Goal: Transaction & Acquisition: Book appointment/travel/reservation

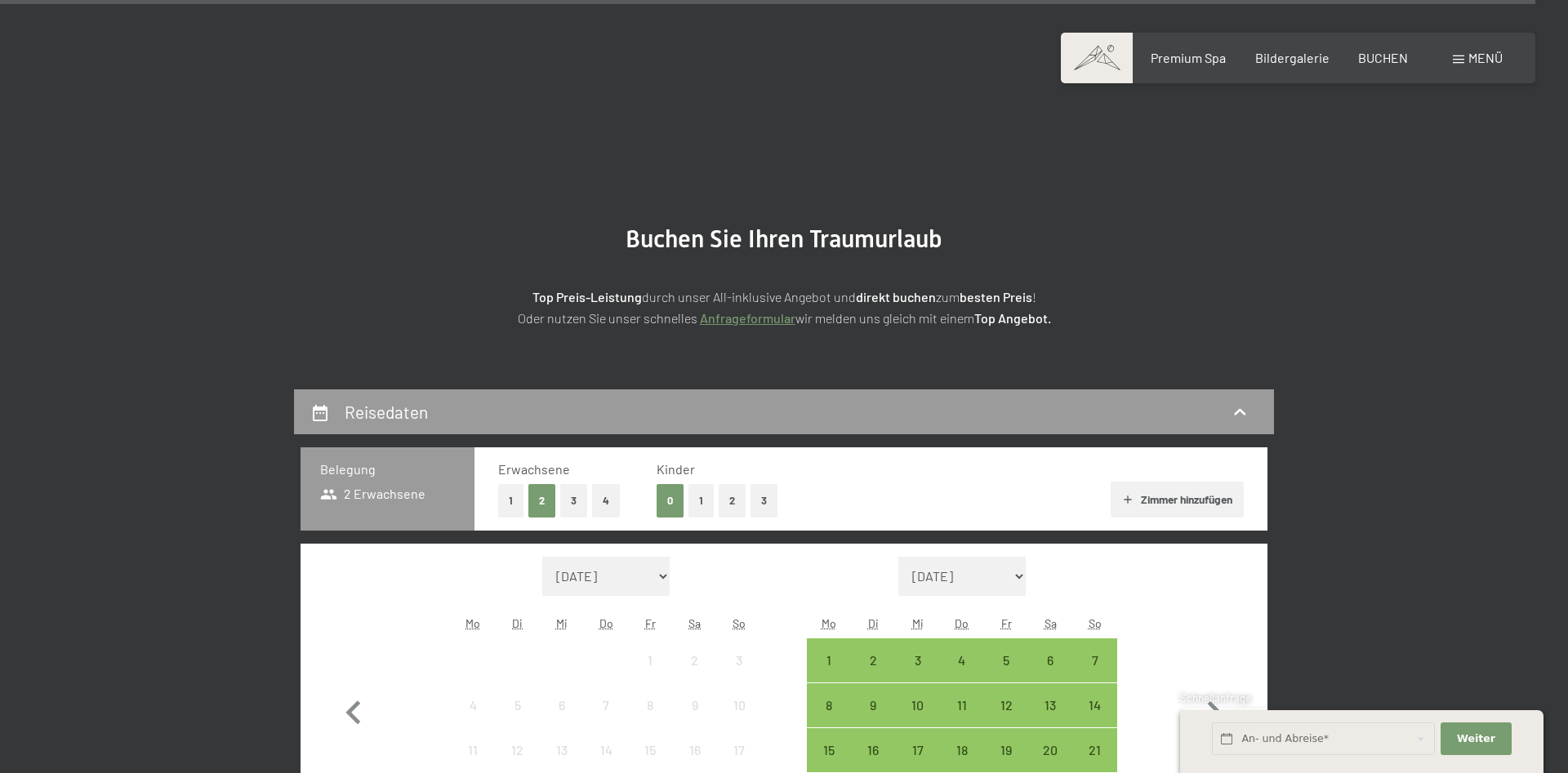
scroll to position [5113, 0]
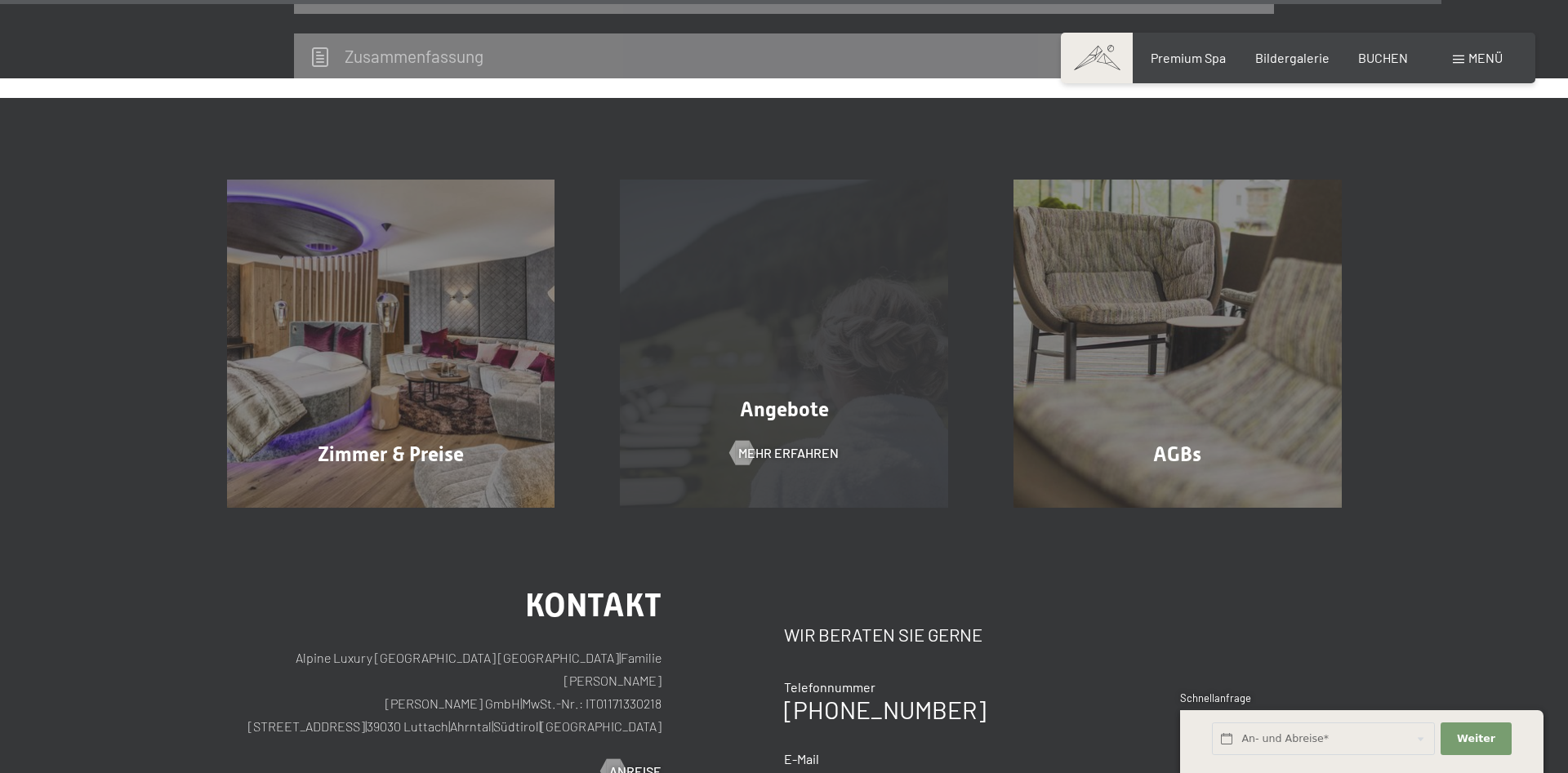
click at [836, 321] on div "Angebote Mehr erfahren" at bounding box center [784, 344] width 394 height 329
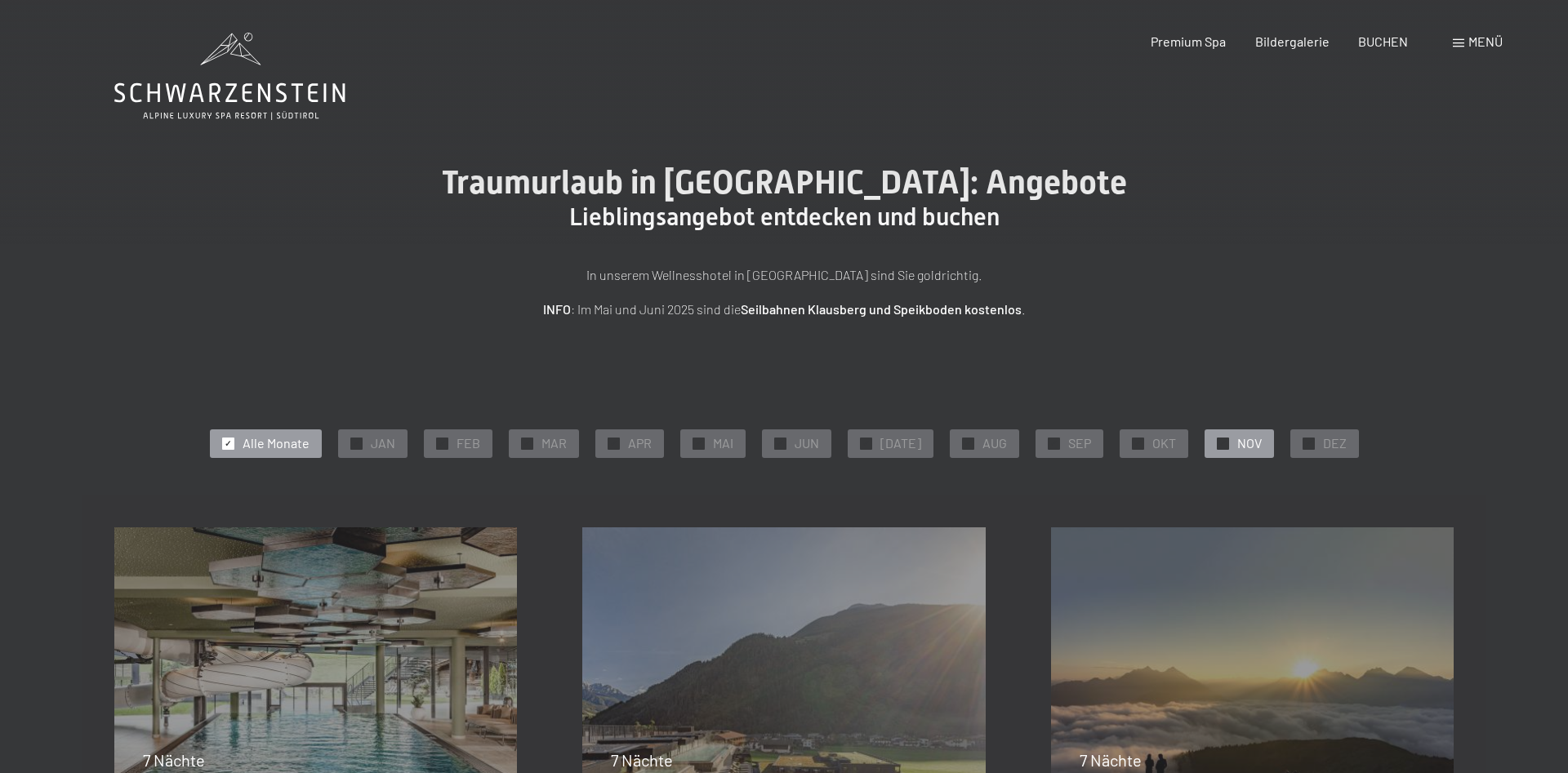
click at [1205, 435] on div "✓ NOV" at bounding box center [1239, 443] width 69 height 28
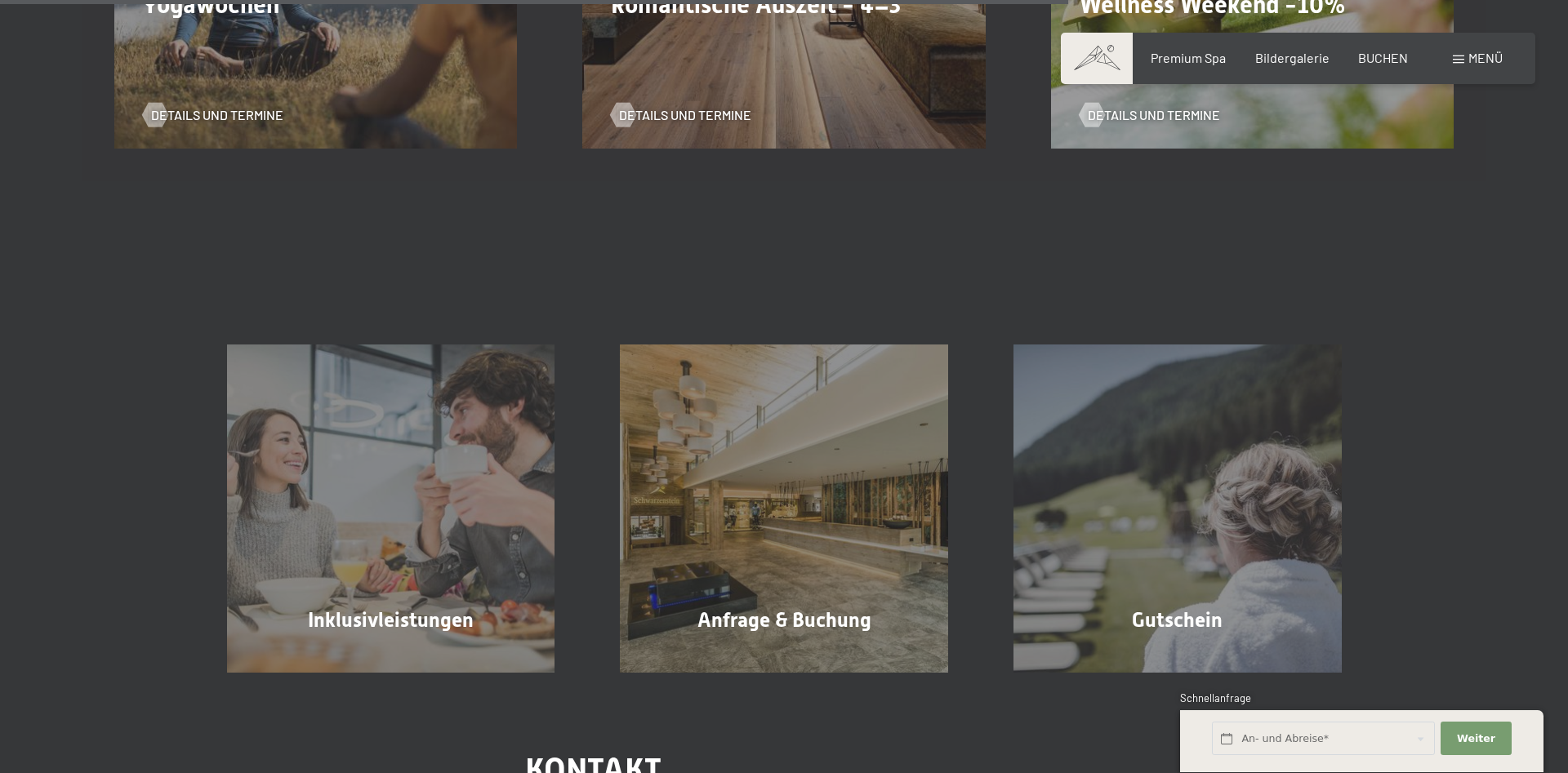
scroll to position [916, 0]
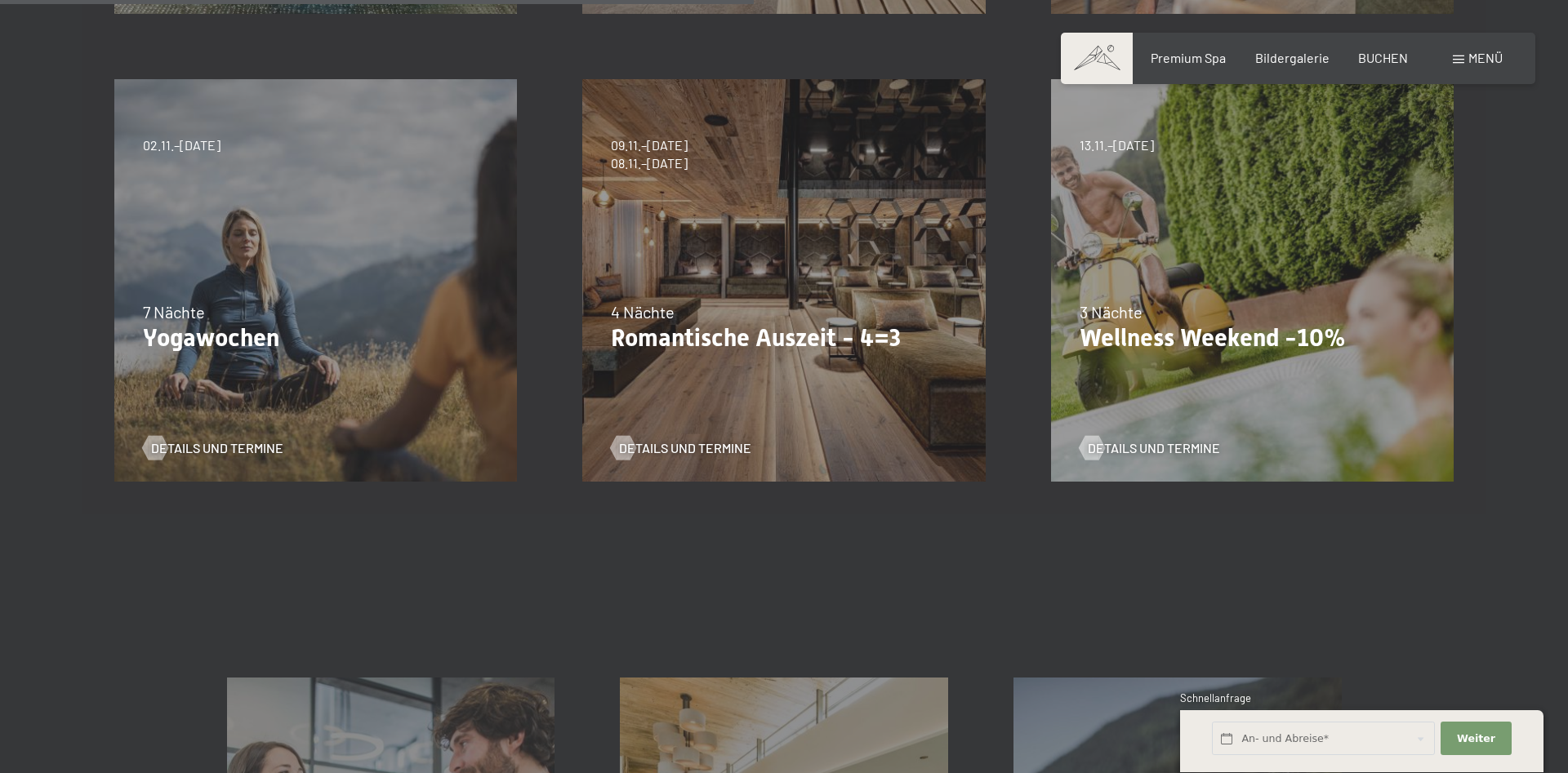
click at [1296, 387] on div "13.11.–01.12.2025 11.12.–22.12.2025 15.01.–26.01.2026 12.03.–23.03.2026 3 Nächt…" at bounding box center [1252, 280] width 468 height 467
click at [1143, 446] on span "Details und Termine" at bounding box center [1170, 448] width 132 height 18
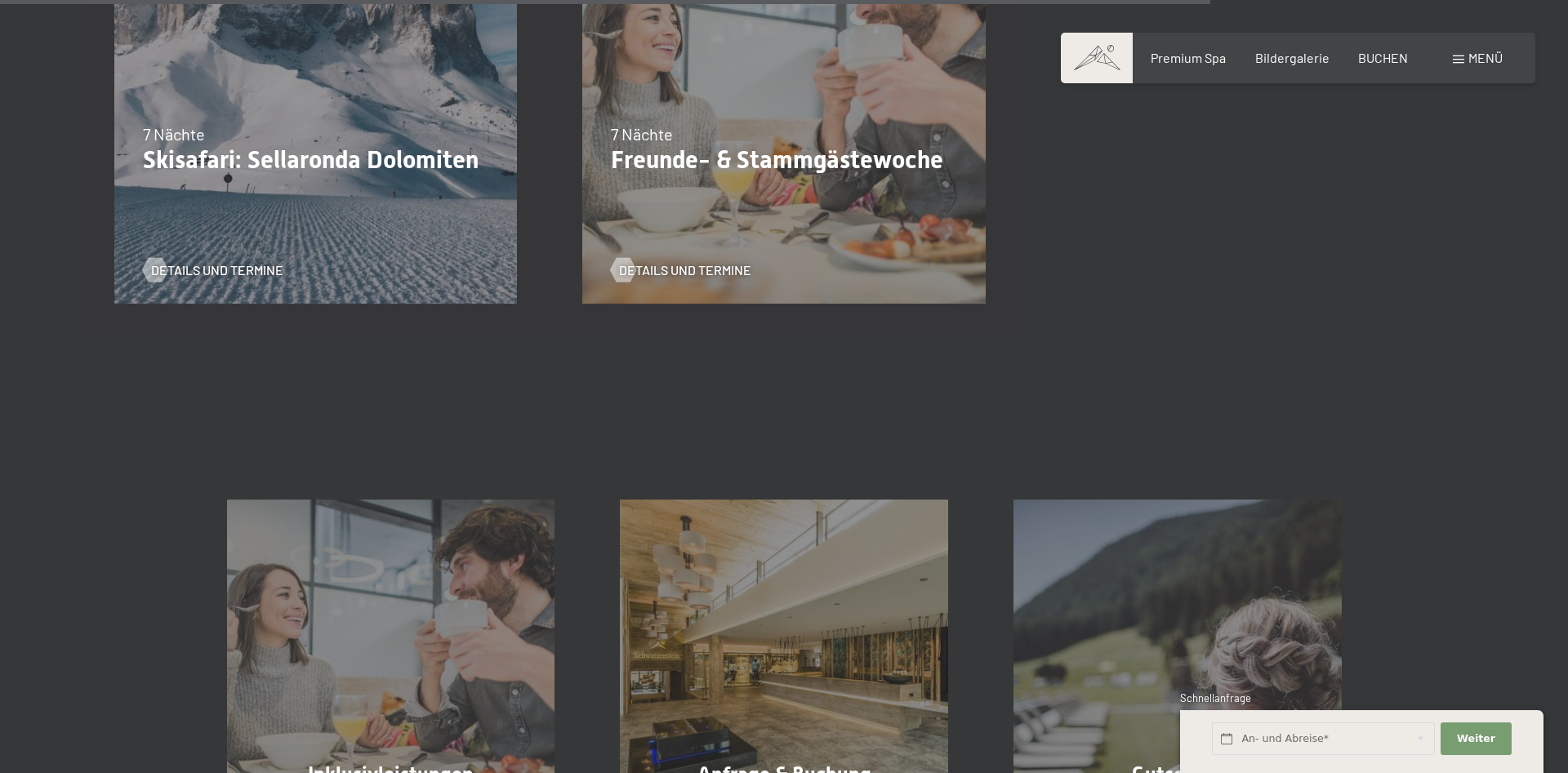
scroll to position [2664, 0]
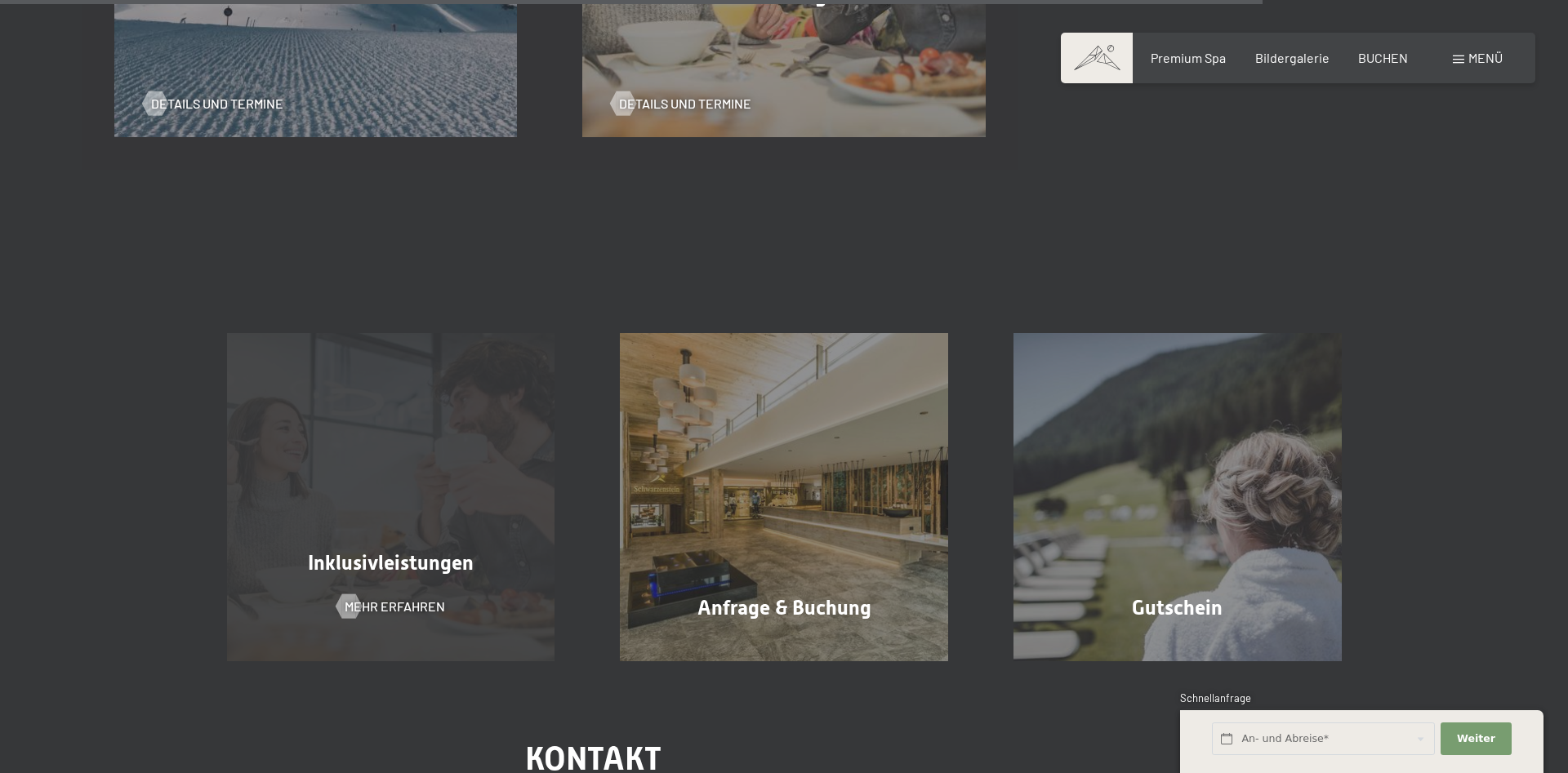
click at [393, 435] on div "Inklusivleistungen Mehr erfahren" at bounding box center [391, 497] width 394 height 329
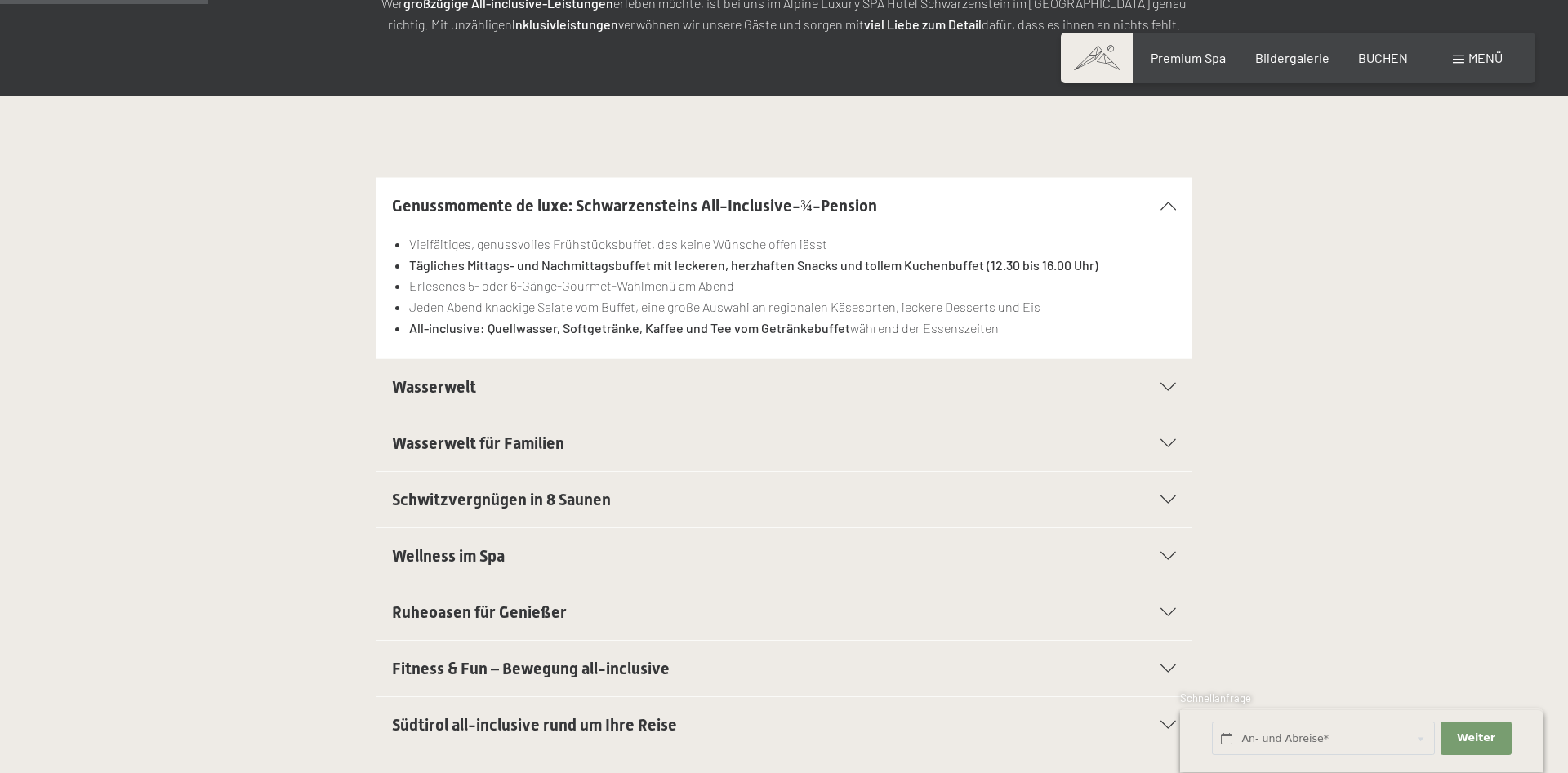
scroll to position [500, 0]
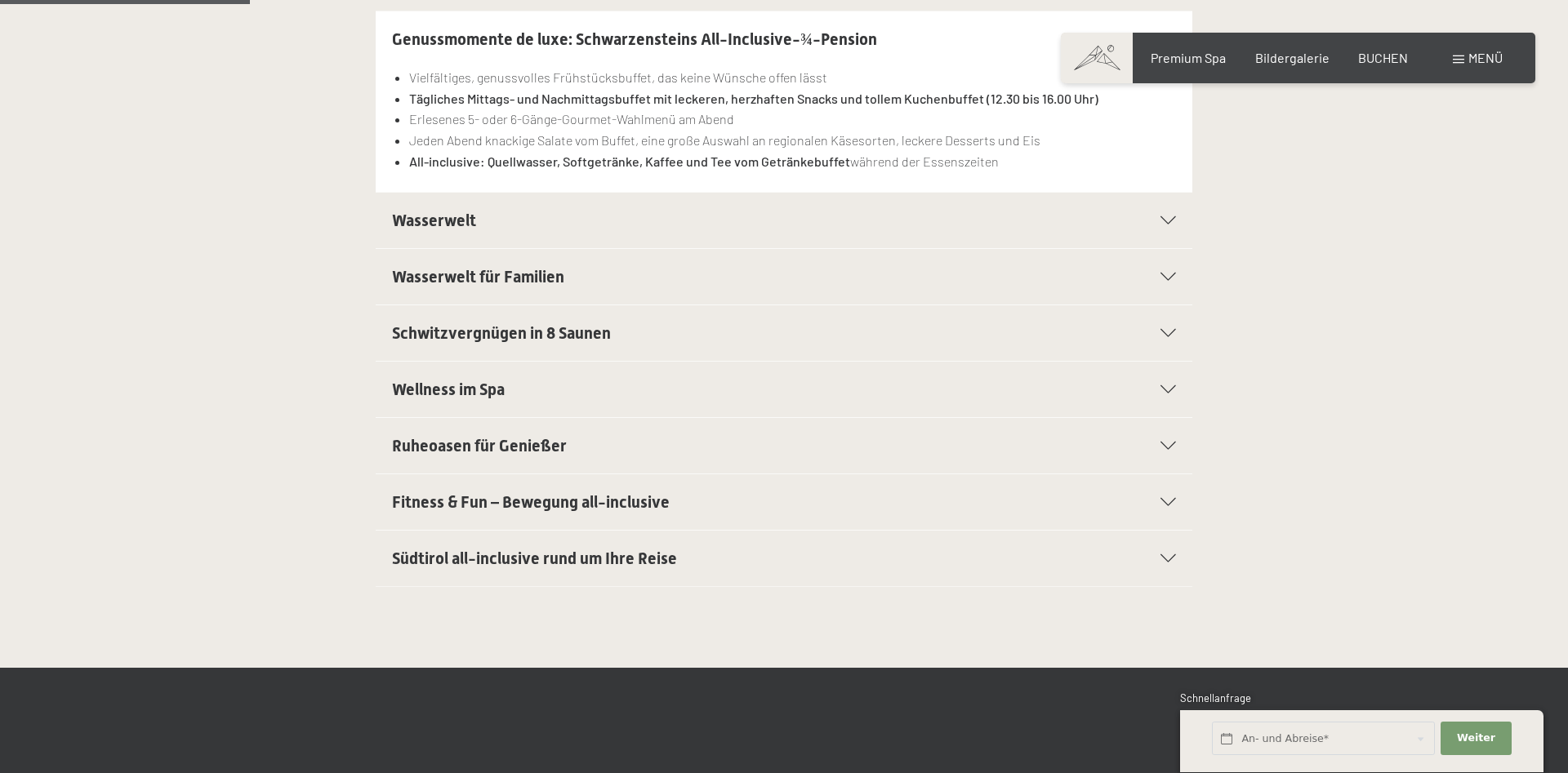
click at [596, 507] on span "Fitness & Fun – Bewegung all-inclusive" at bounding box center [531, 501] width 278 height 19
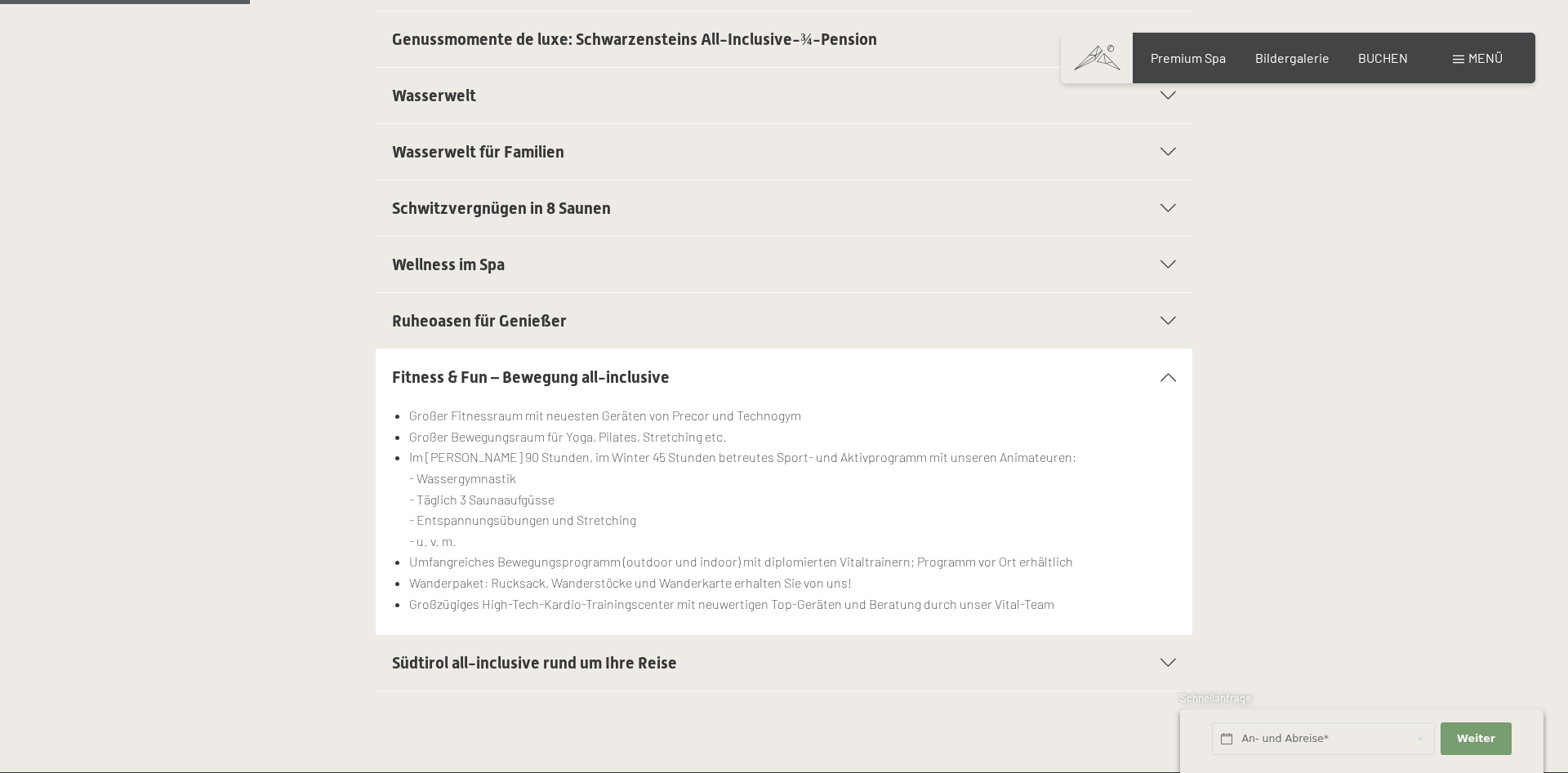
click at [1462, 59] on span at bounding box center [1458, 60] width 11 height 8
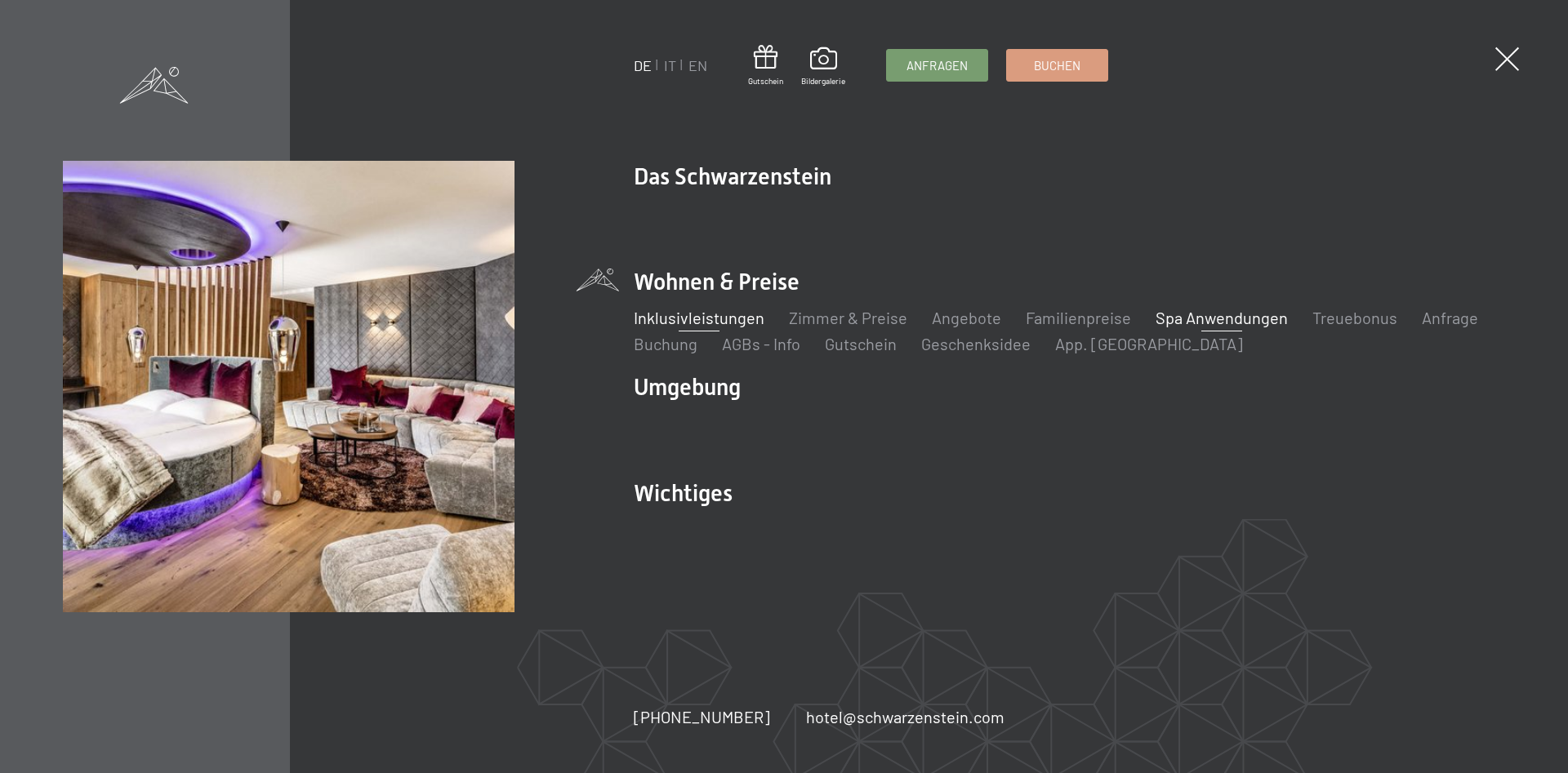
click at [1171, 315] on link "Spa Anwendungen" at bounding box center [1222, 317] width 132 height 19
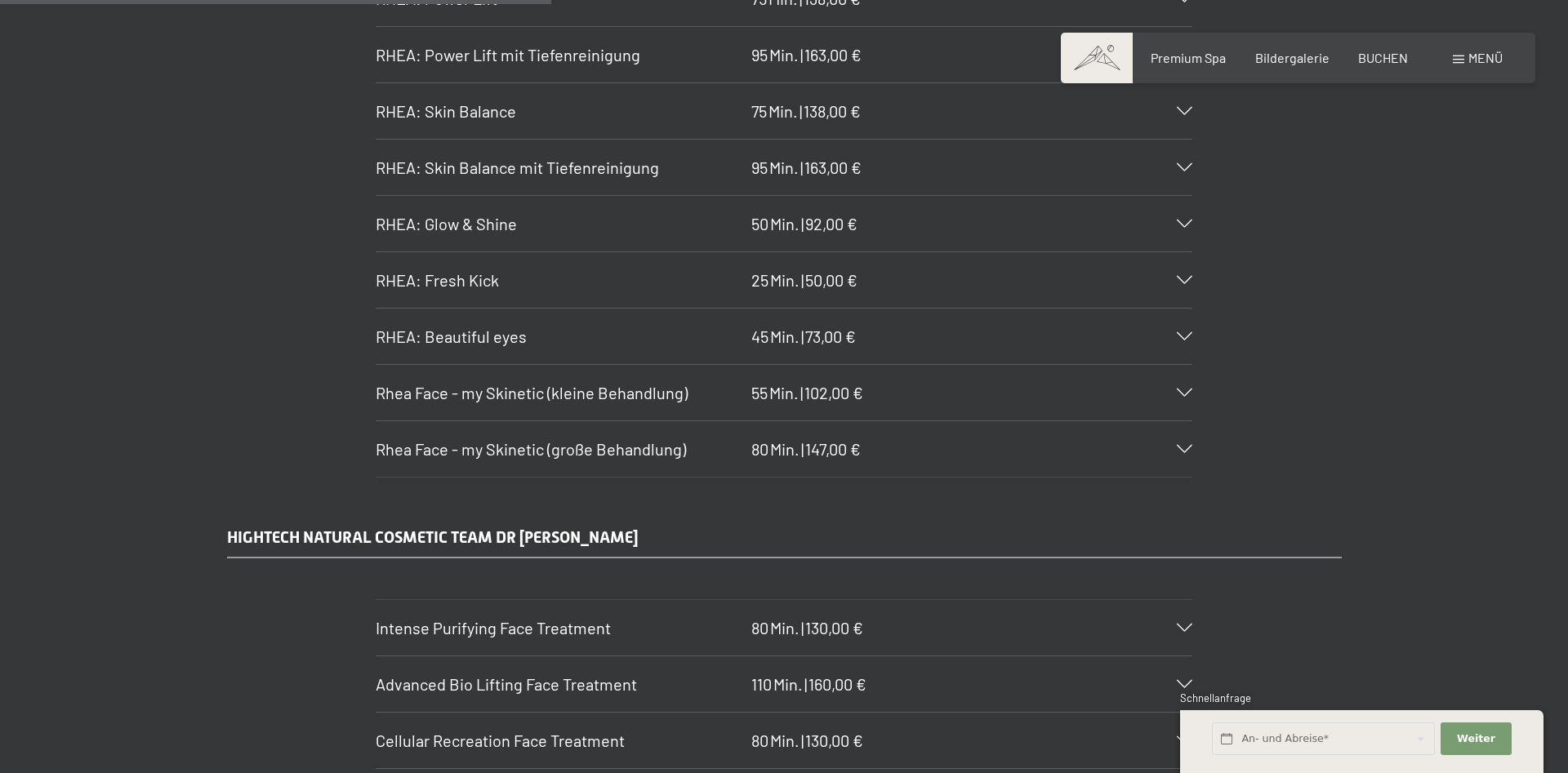
scroll to position [4912, 0]
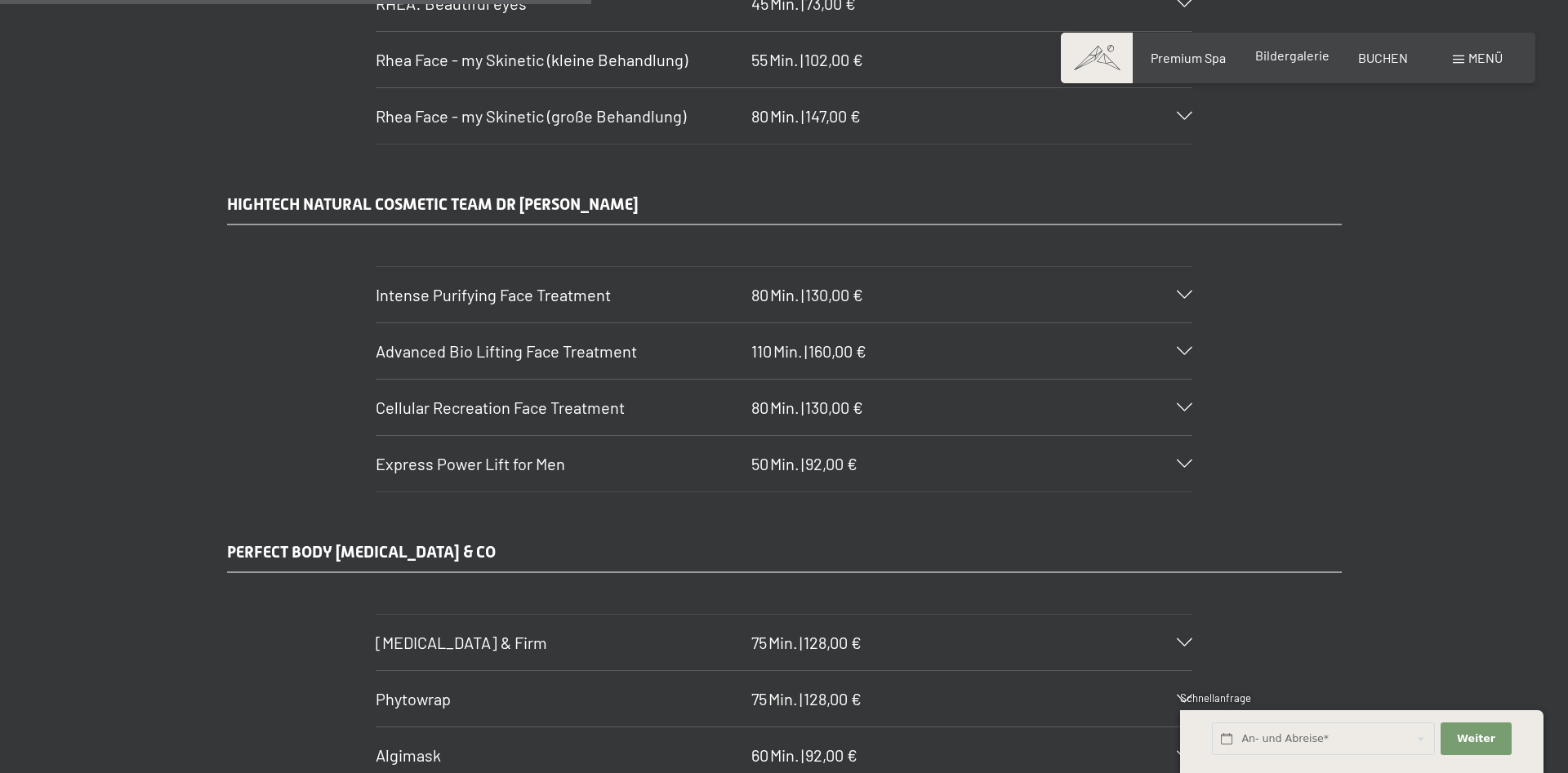
click at [1312, 63] on span "Bildergalerie" at bounding box center [1293, 55] width 75 height 15
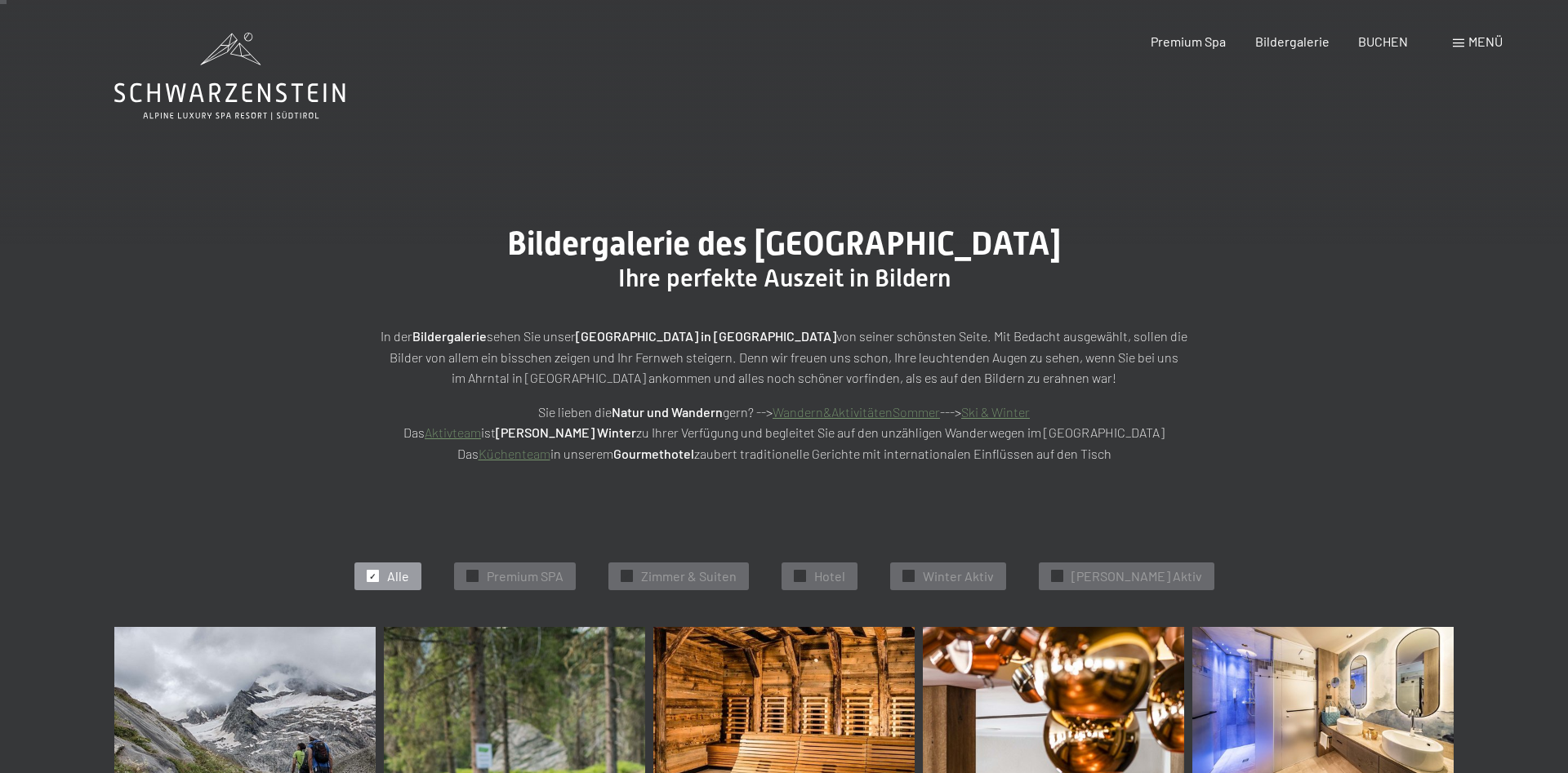
scroll to position [500, 0]
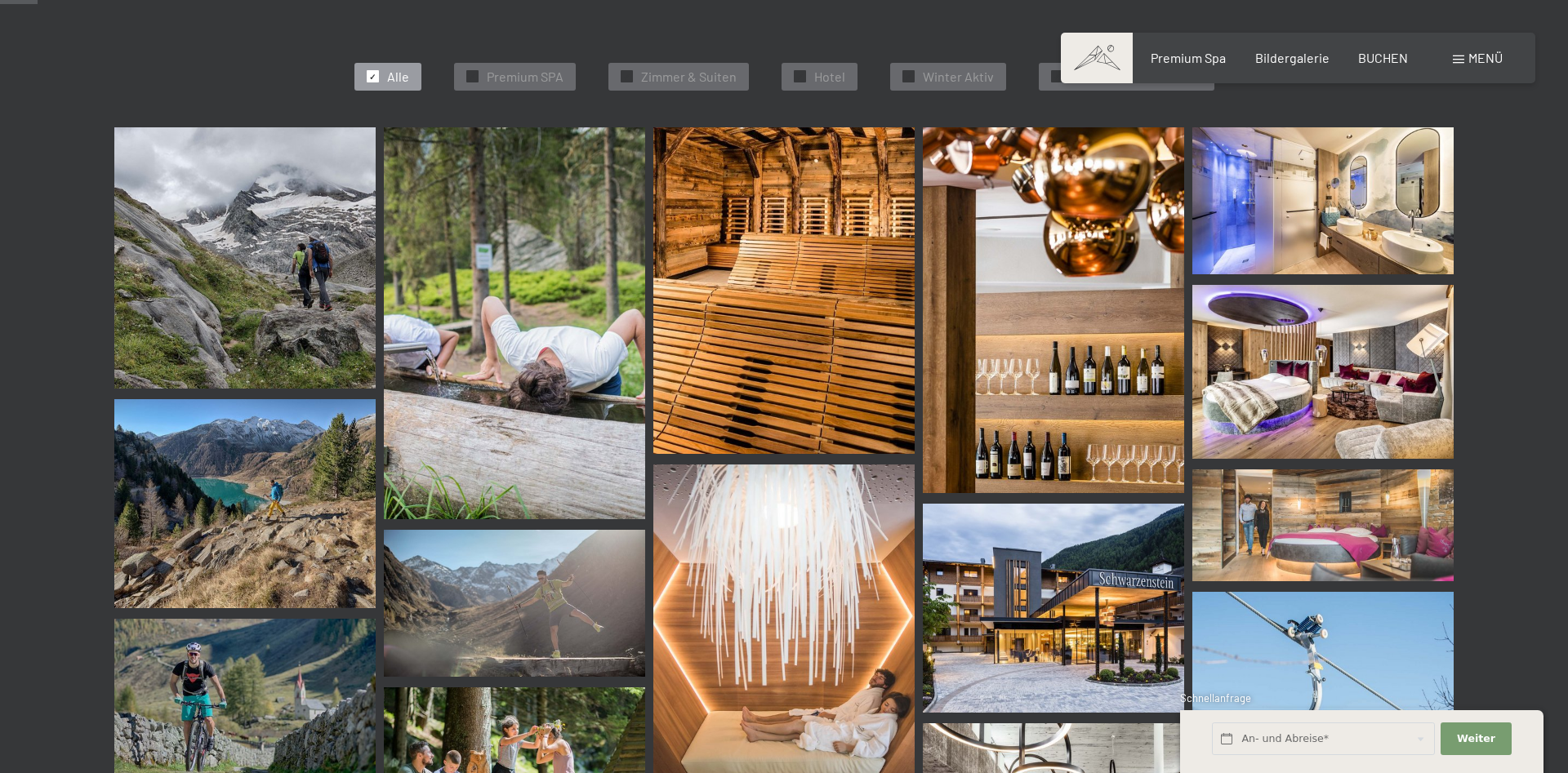
click at [604, 84] on div "✓ Alle ✓ Premium SPA ✓ [PERSON_NAME] & Suiten ✓ Hotel ✓ Winter Aktiv ✓ [PERSON_…" at bounding box center [784, 77] width 1503 height 102
click at [563, 71] on span "Premium SPA" at bounding box center [525, 76] width 77 height 18
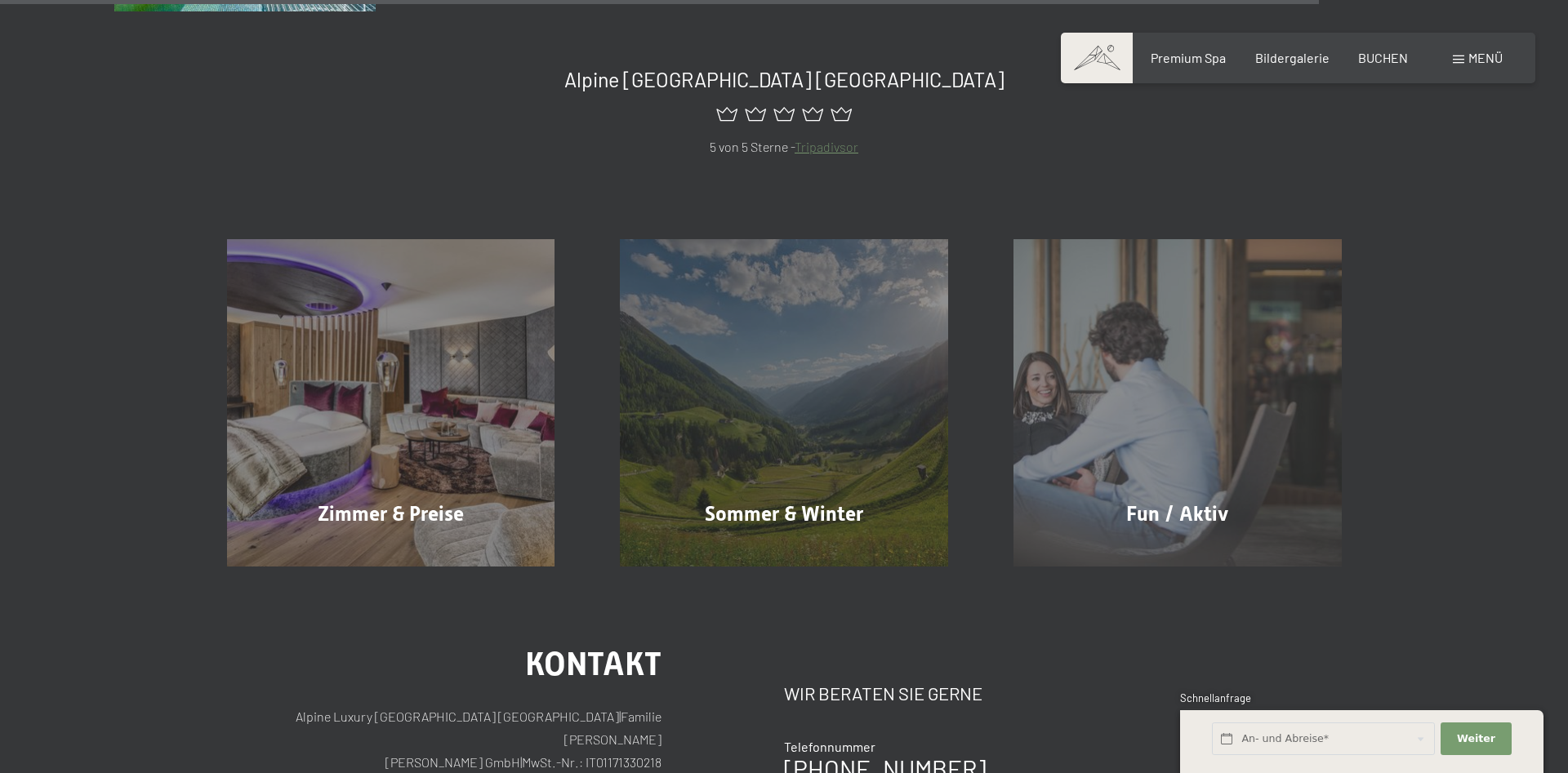
scroll to position [3158, 0]
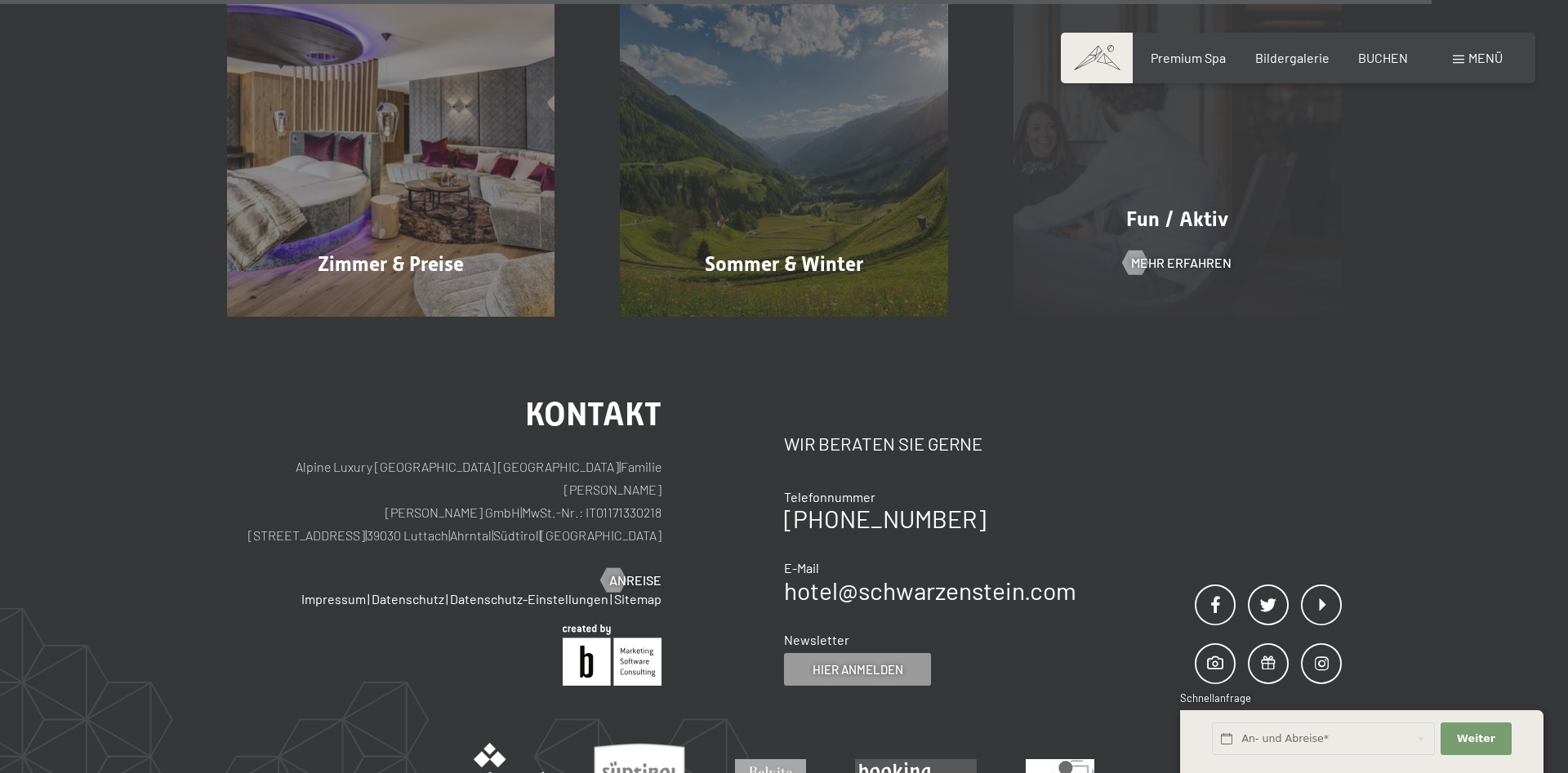
click at [1150, 235] on div "Fun / Aktiv Mehr erfahren" at bounding box center [1177, 153] width 394 height 329
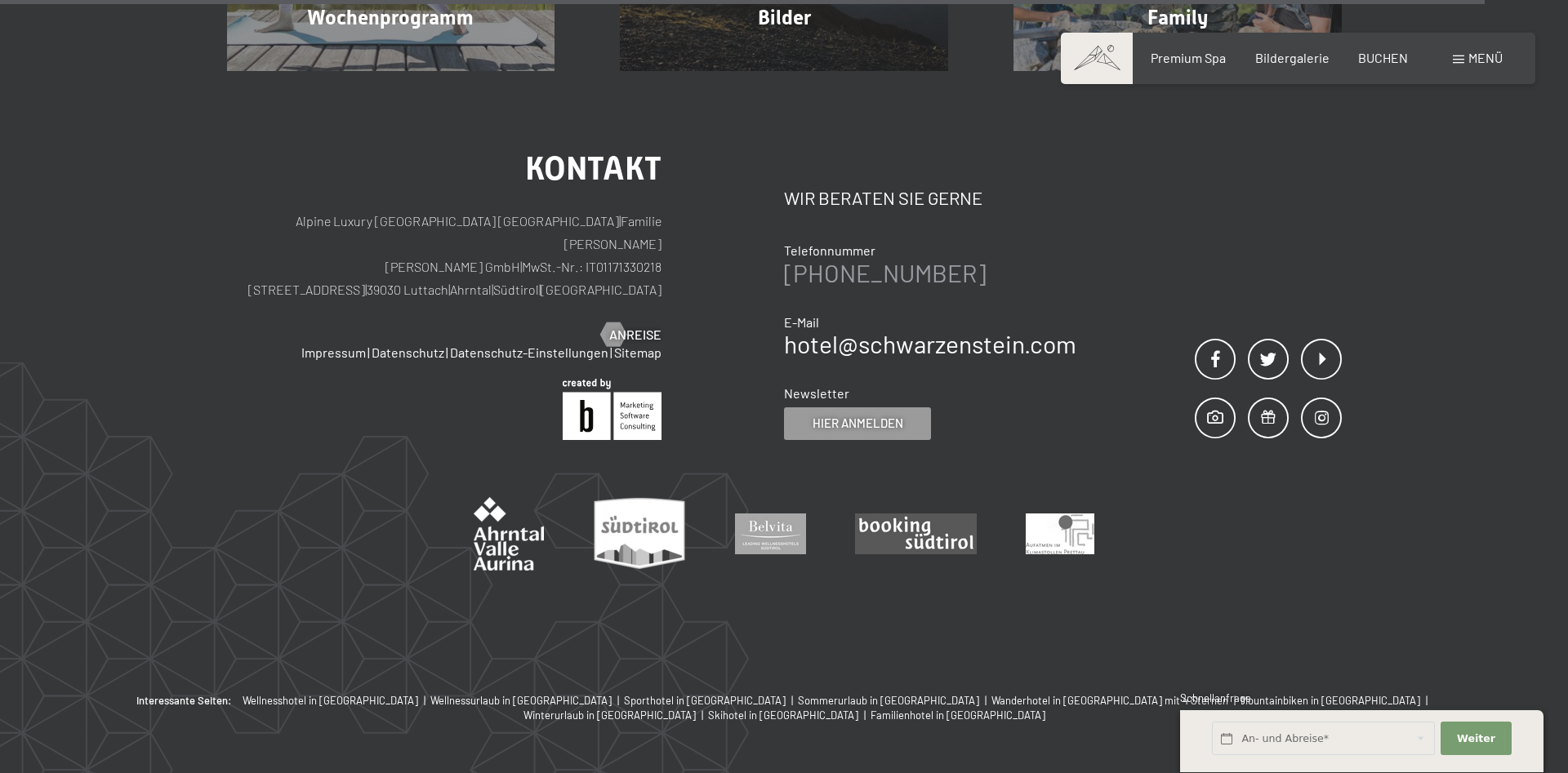
scroll to position [4298, 0]
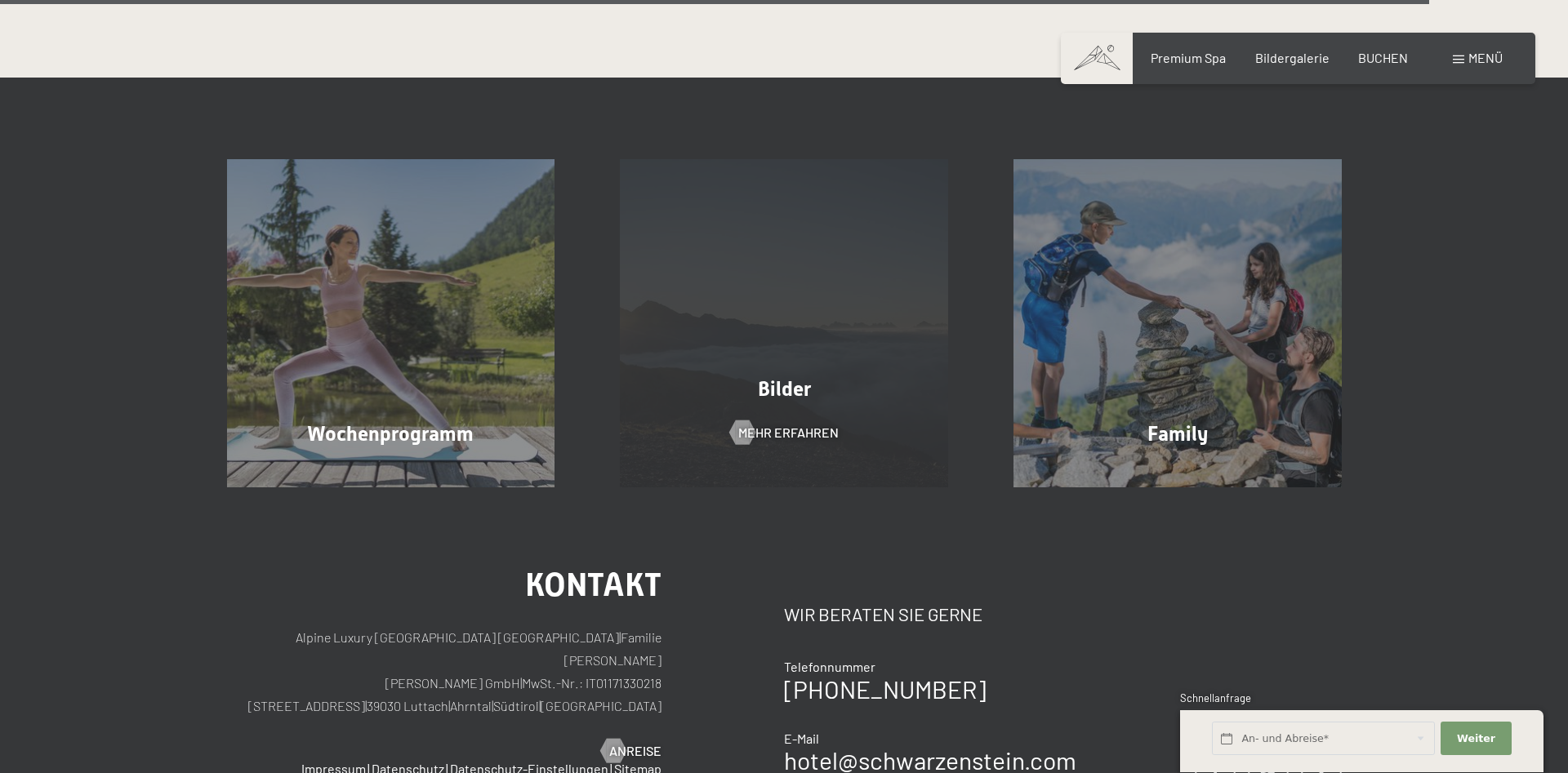
click at [863, 374] on div "Bilder" at bounding box center [784, 389] width 394 height 29
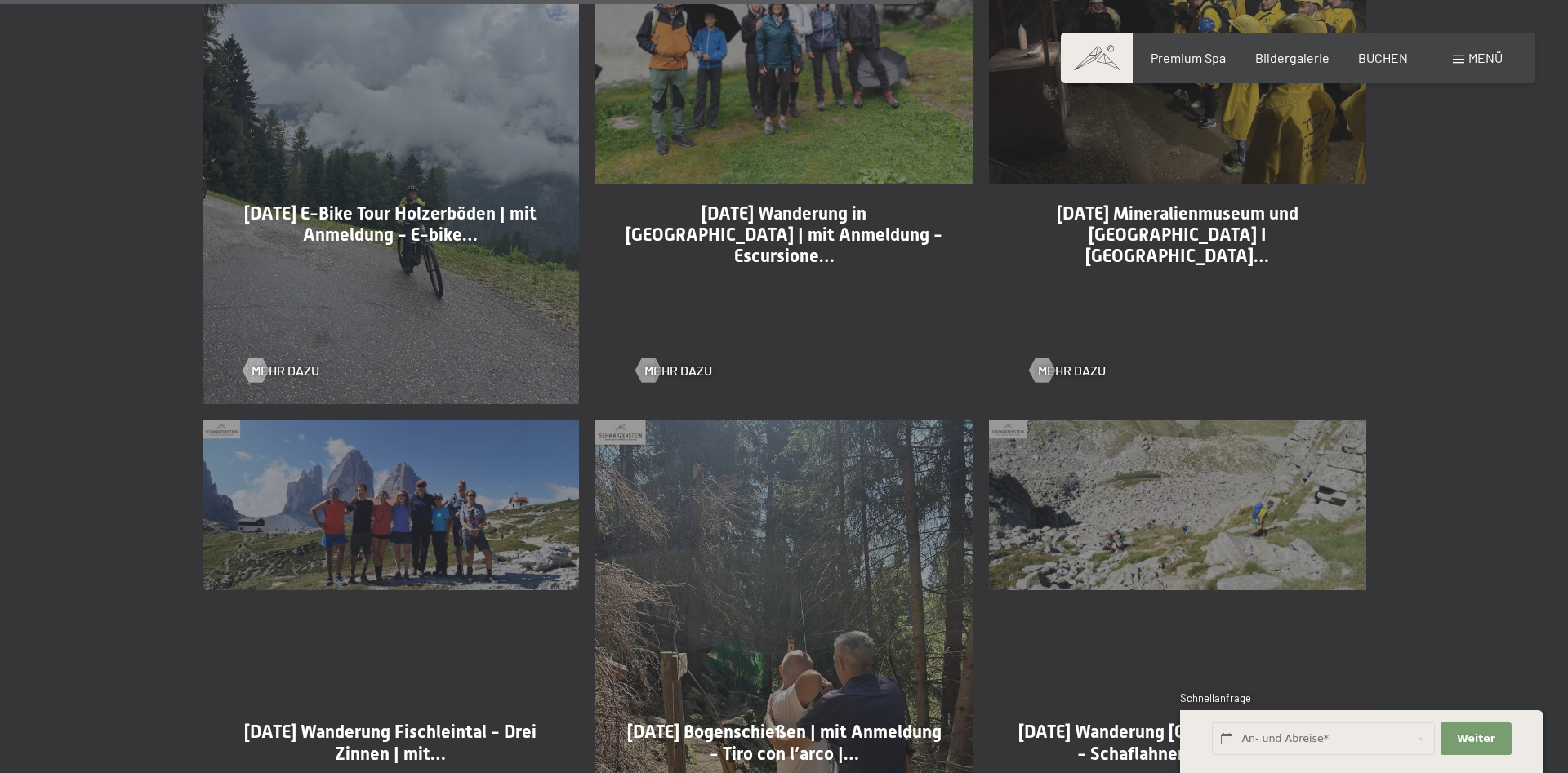
scroll to position [2997, 0]
